Goal: Task Accomplishment & Management: Manage account settings

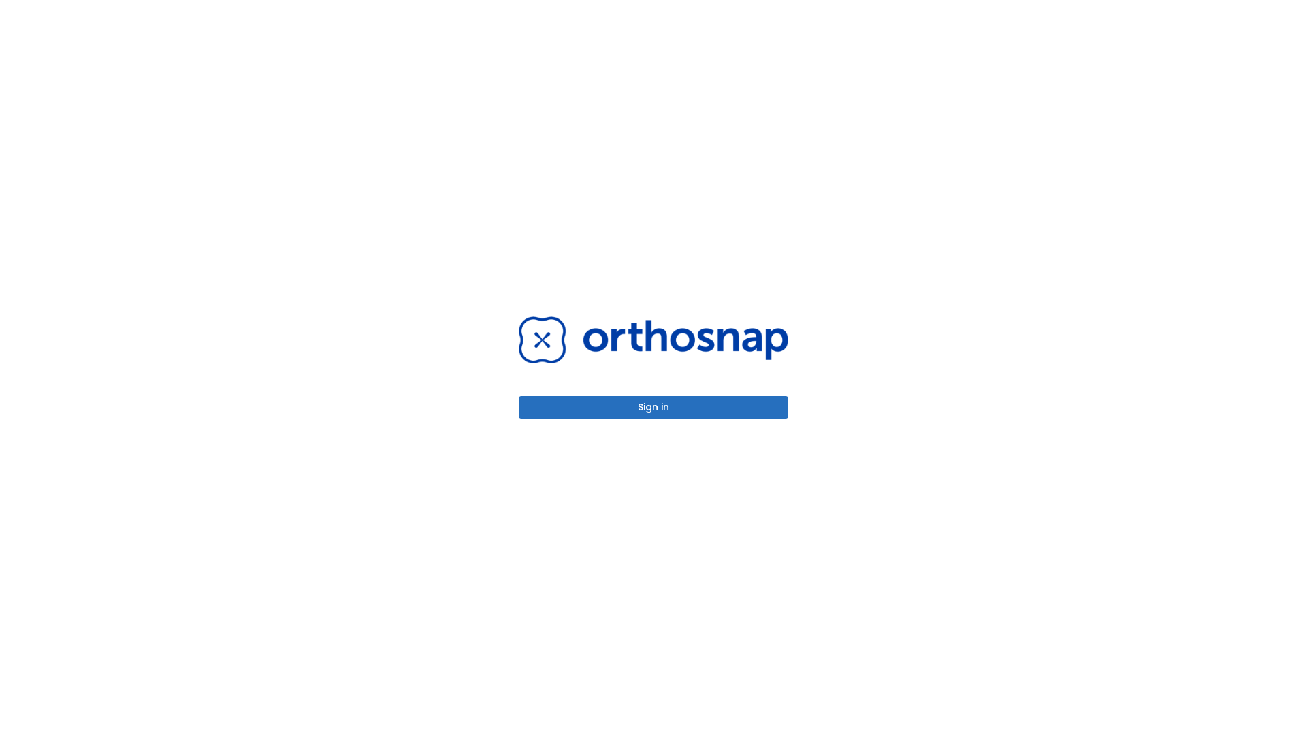
click at [654, 407] on button "Sign in" at bounding box center [654, 407] width 270 height 22
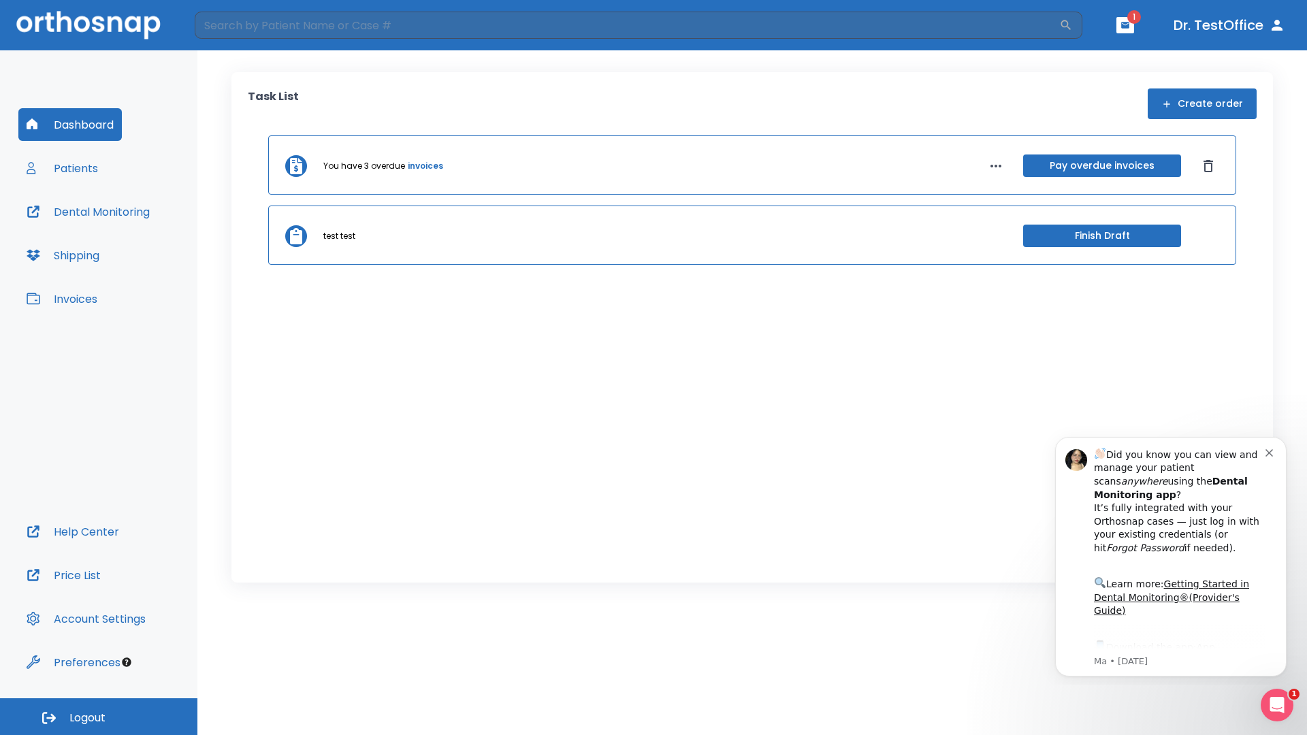
click at [99, 717] on span "Logout" at bounding box center [87, 718] width 36 height 15
